Goal: Find specific page/section

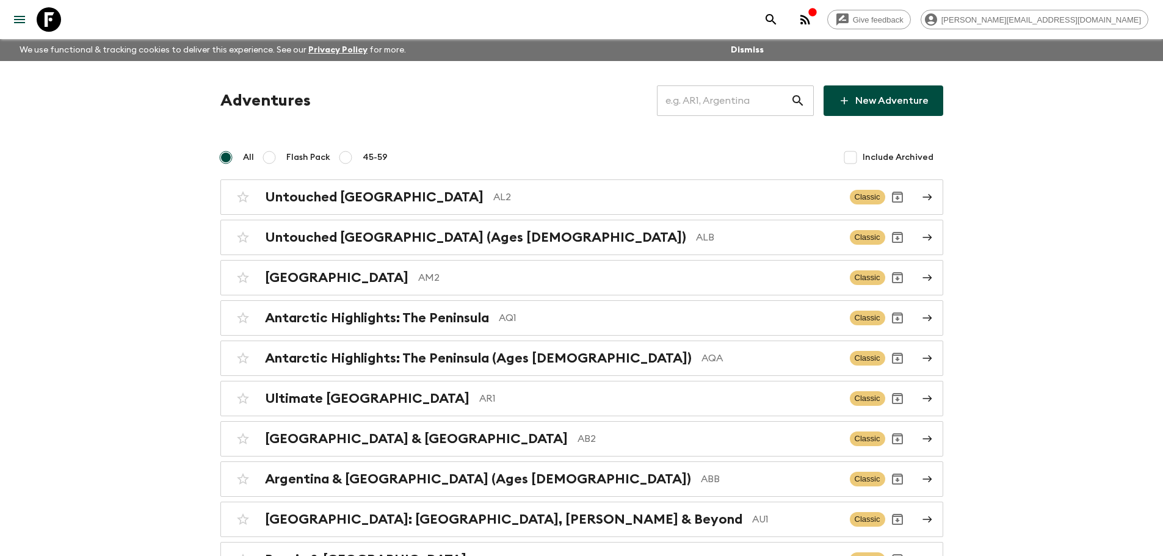
click at [770, 109] on input "text" at bounding box center [724, 101] width 134 height 34
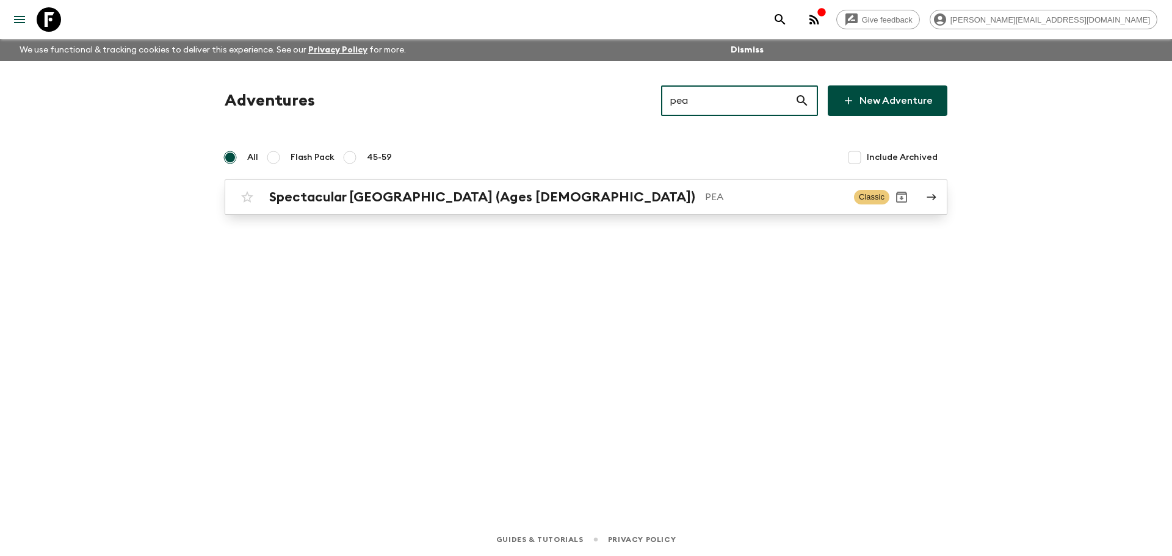
type input "pea"
click at [705, 193] on p "PEA" at bounding box center [774, 197] width 139 height 15
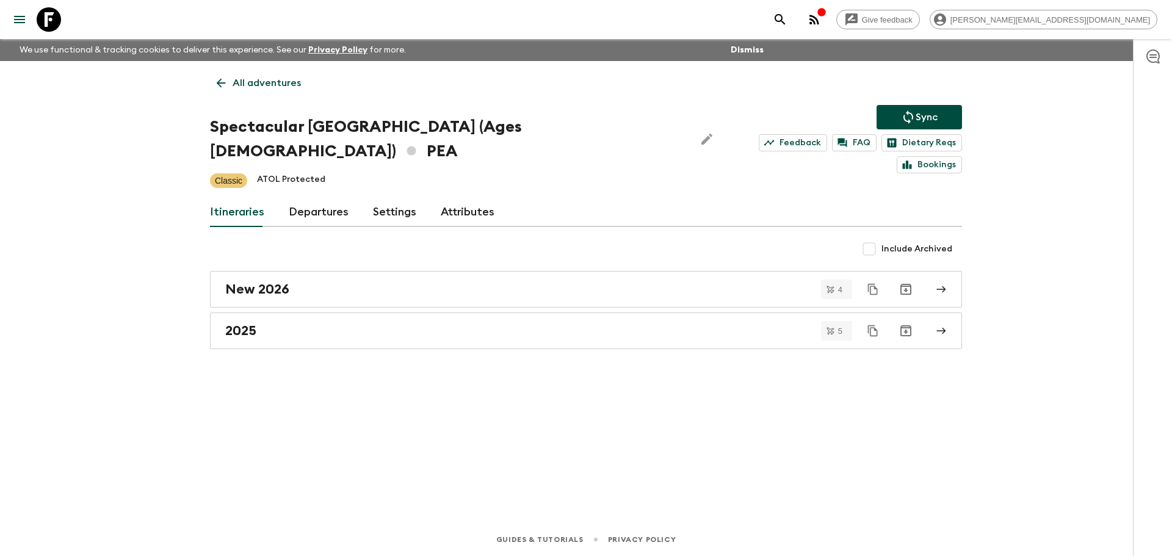
click at [318, 198] on link "Departures" at bounding box center [319, 212] width 60 height 29
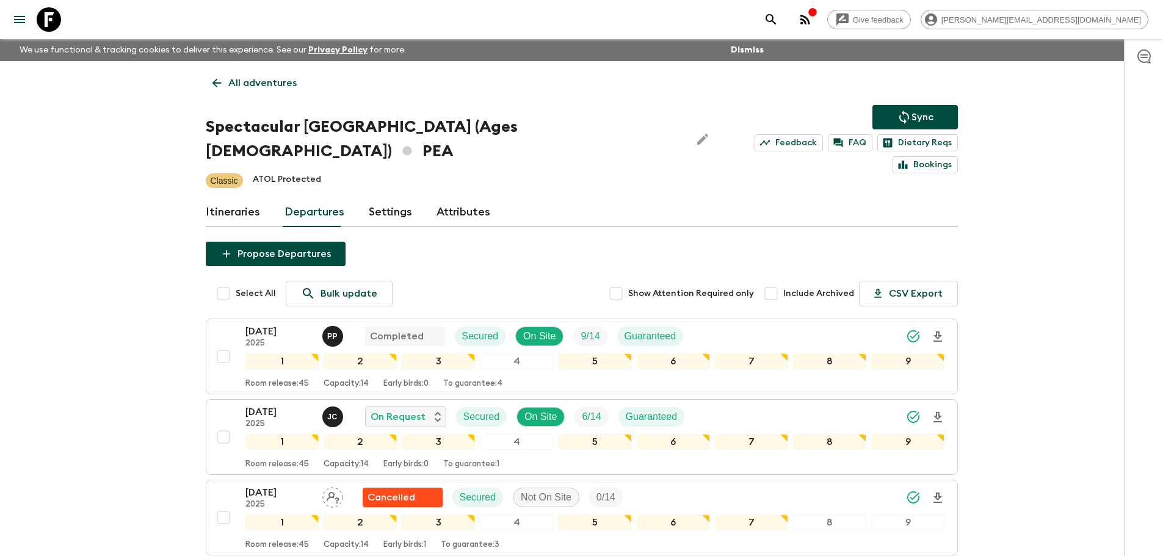
drag, startPoint x: 51, startPoint y: 10, endPoint x: 89, endPoint y: 14, distance: 38.1
click at [51, 10] on icon at bounding box center [49, 19] width 24 height 24
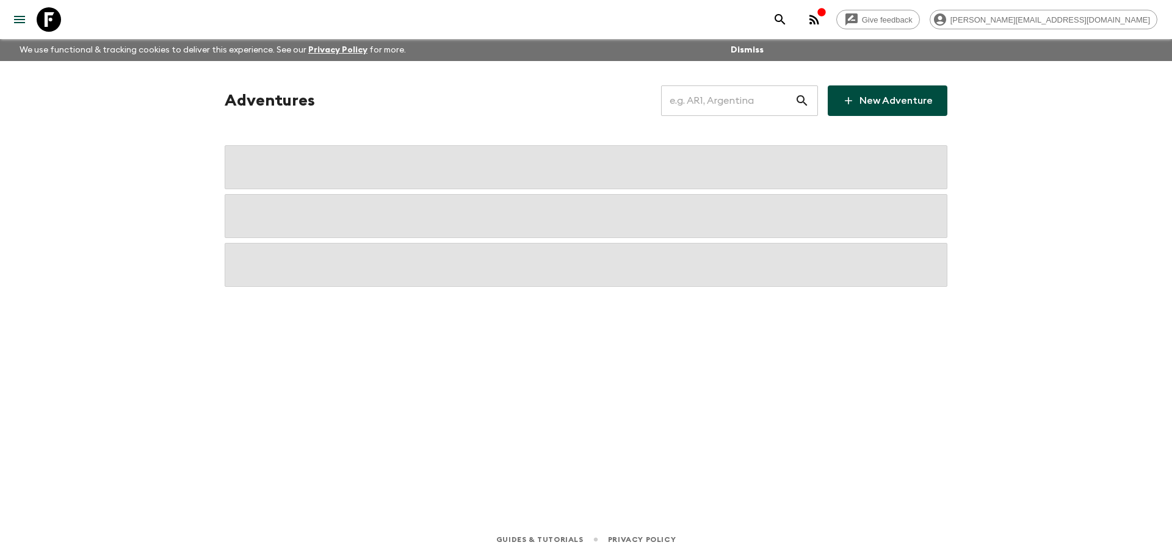
click at [783, 99] on input "text" at bounding box center [728, 101] width 134 height 34
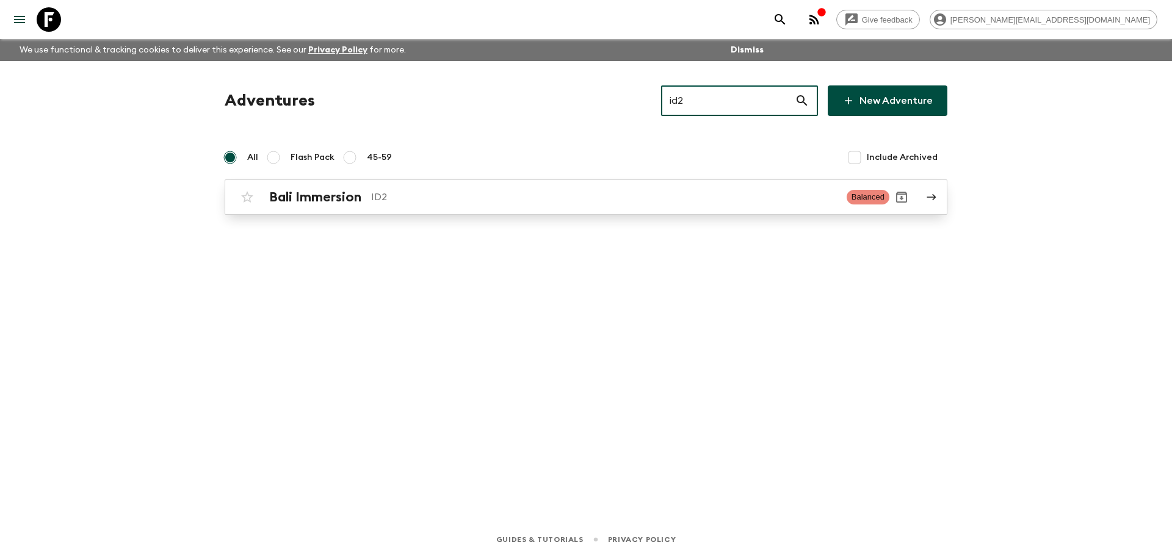
type input "id2"
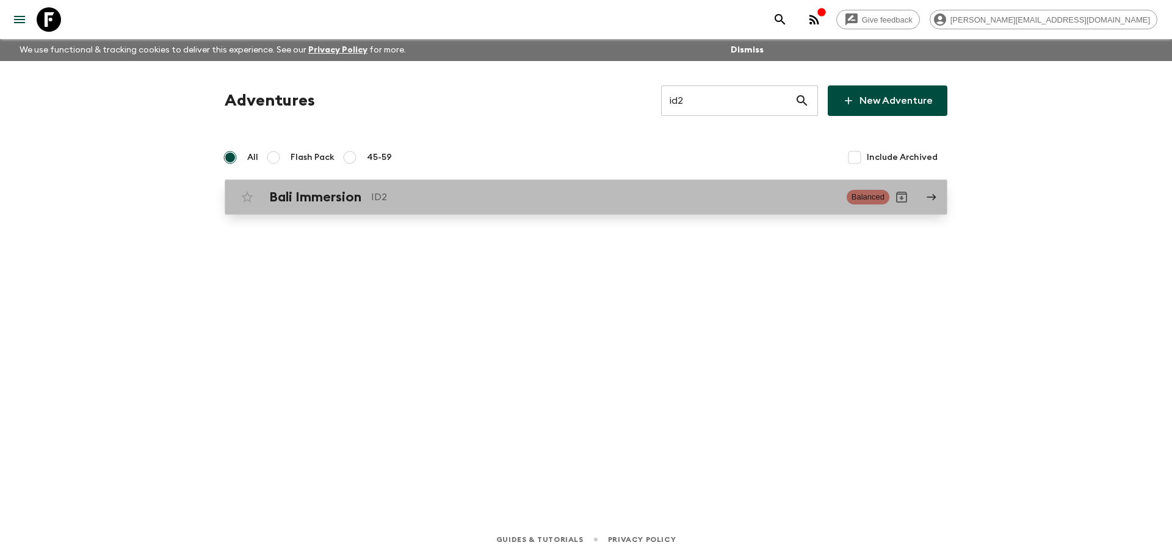
click at [753, 197] on p "ID2" at bounding box center [604, 197] width 466 height 15
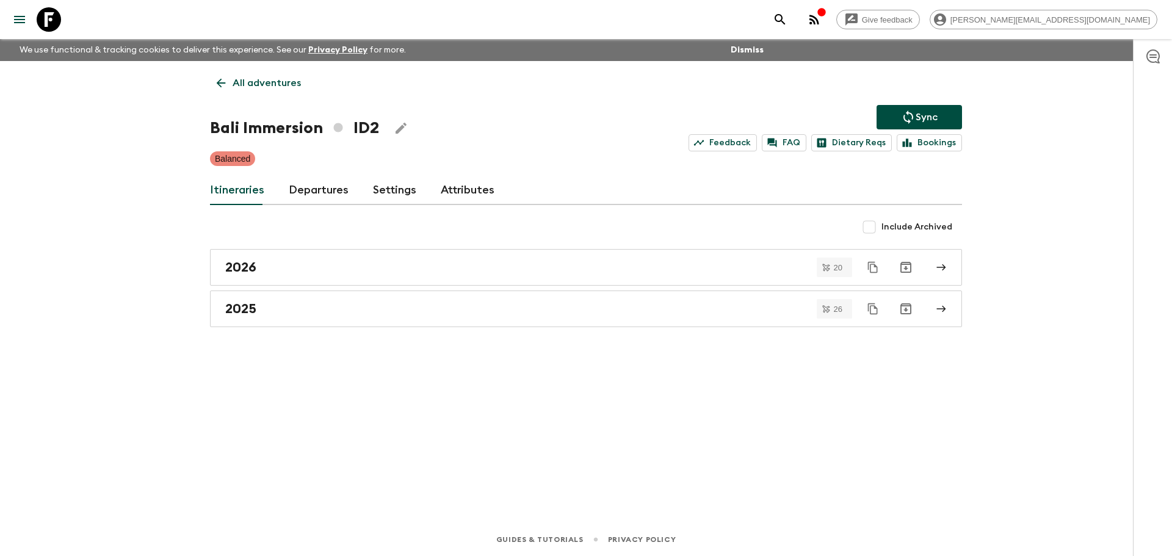
click at [325, 193] on link "Departures" at bounding box center [319, 190] width 60 height 29
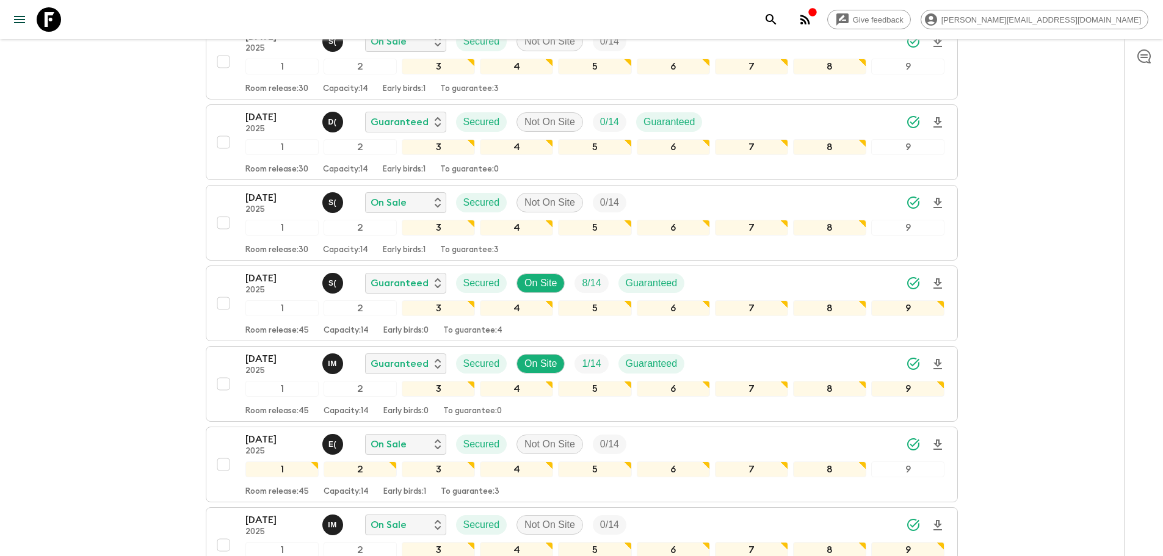
scroll to position [3841, 0]
